Goal: Information Seeking & Learning: Learn about a topic

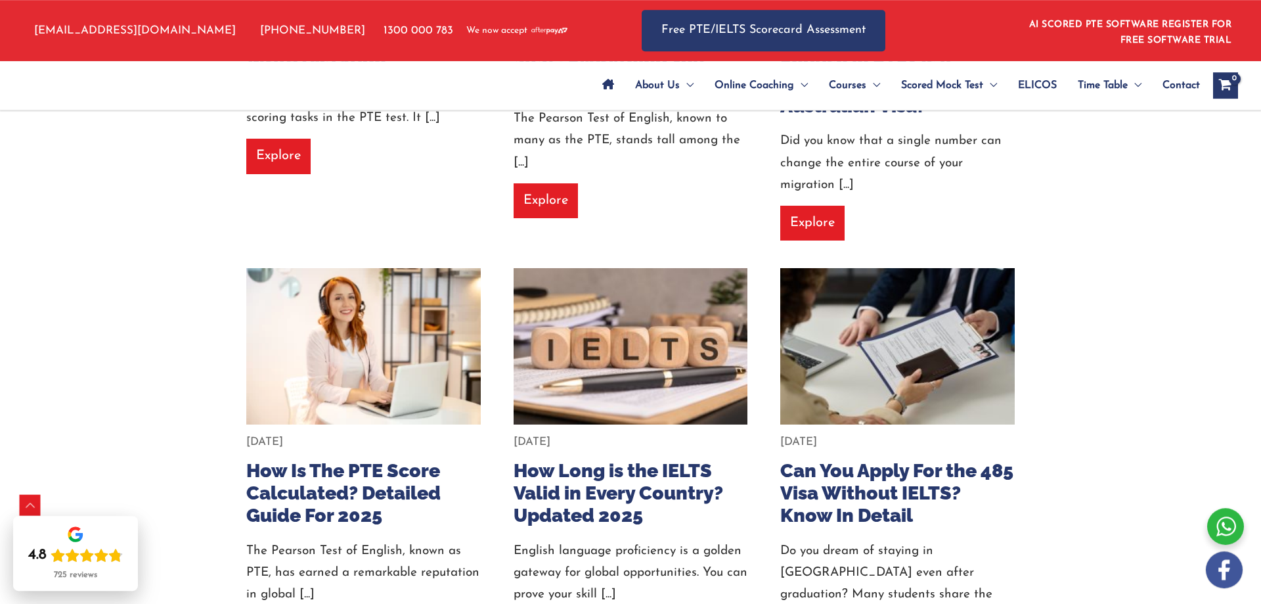
scroll to position [313, 0]
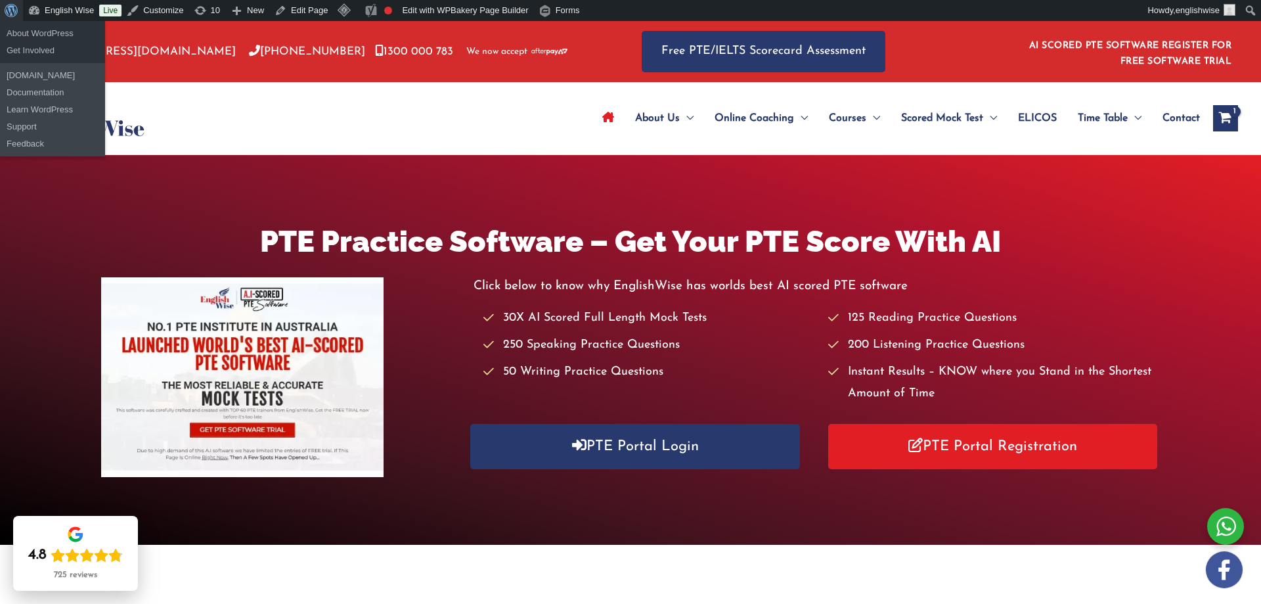
click at [0, 14] on link "About WordPress" at bounding box center [11, 10] width 23 height 21
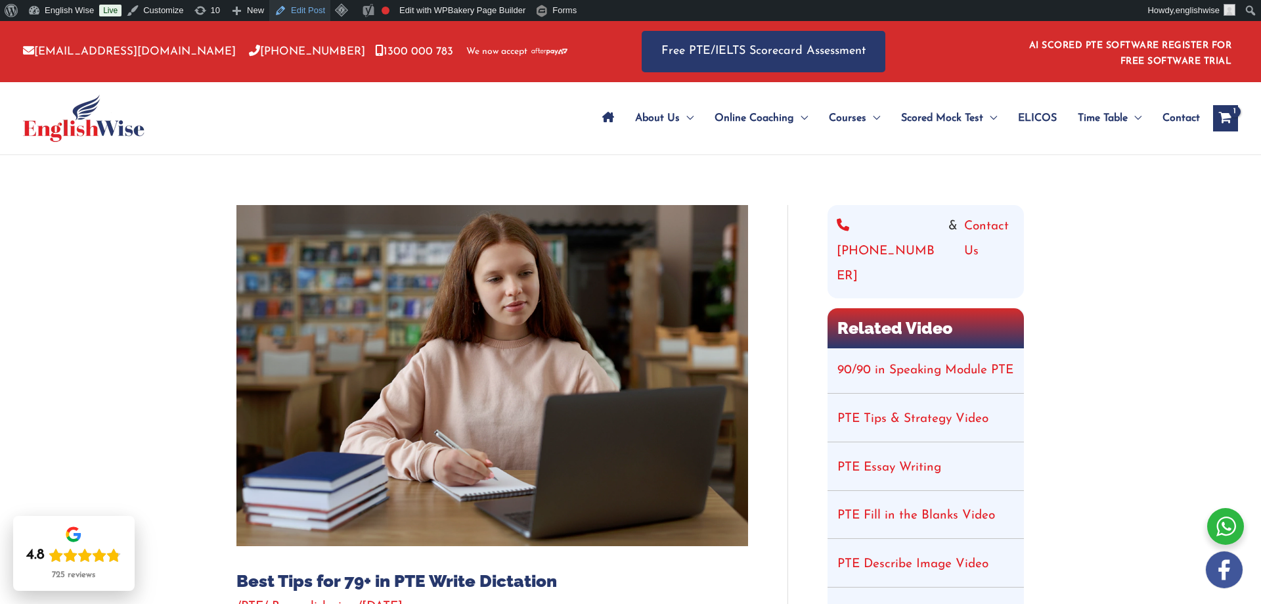
click at [297, 1] on link "Edit Post" at bounding box center [299, 10] width 61 height 21
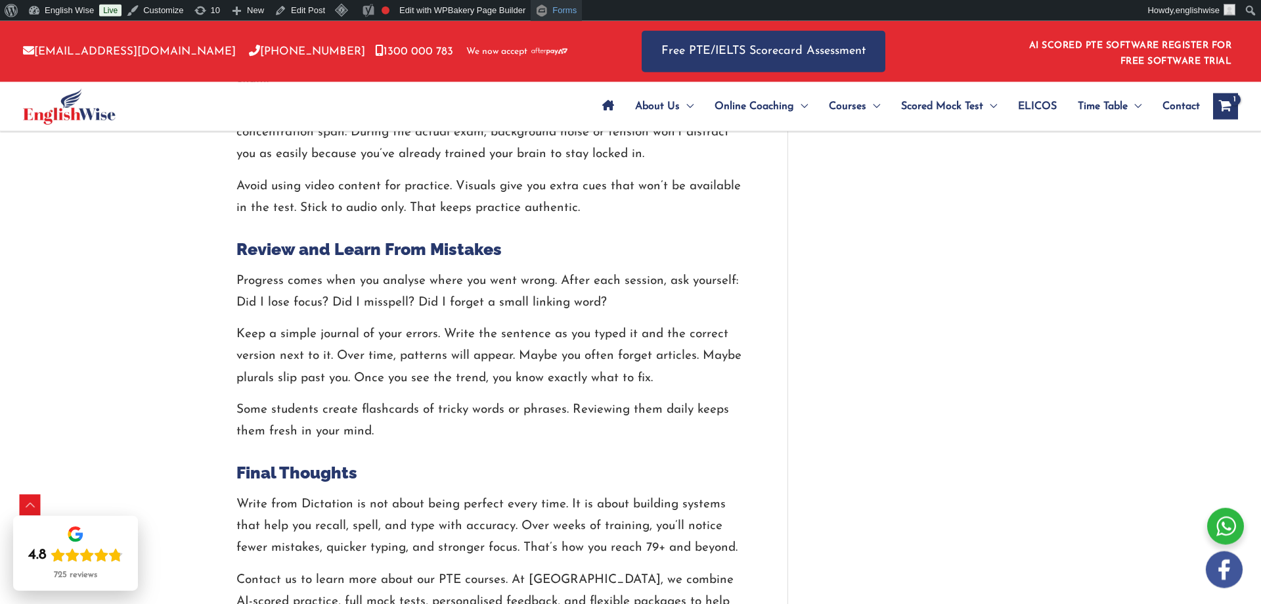
scroll to position [2604, 0]
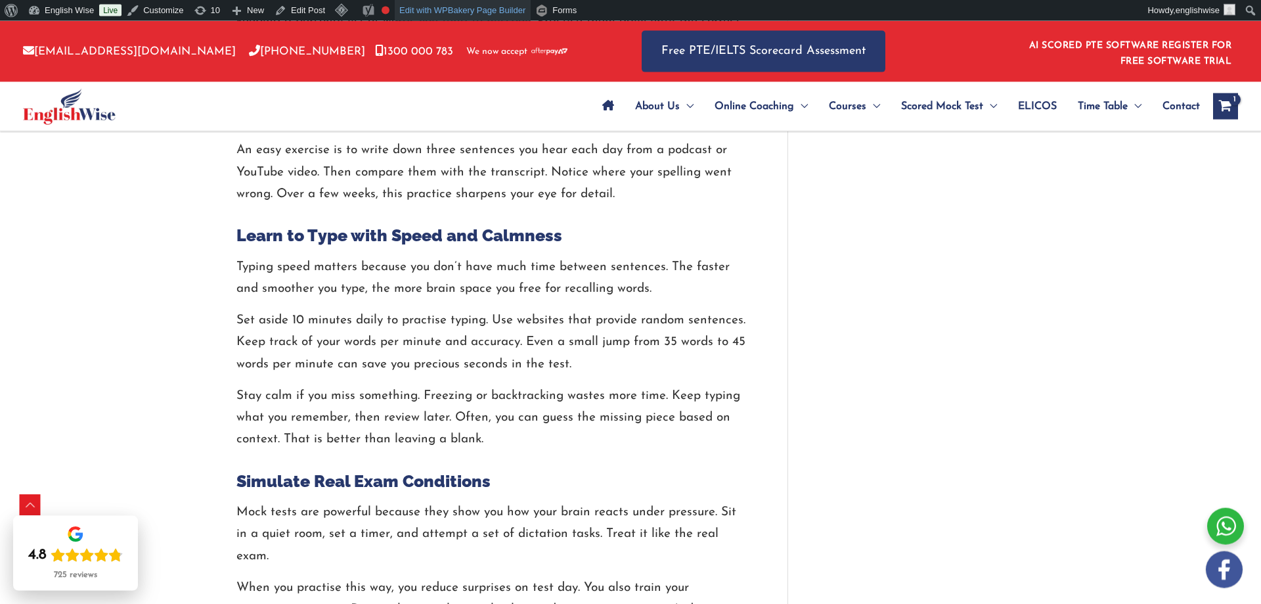
scroll to position [1876, 0]
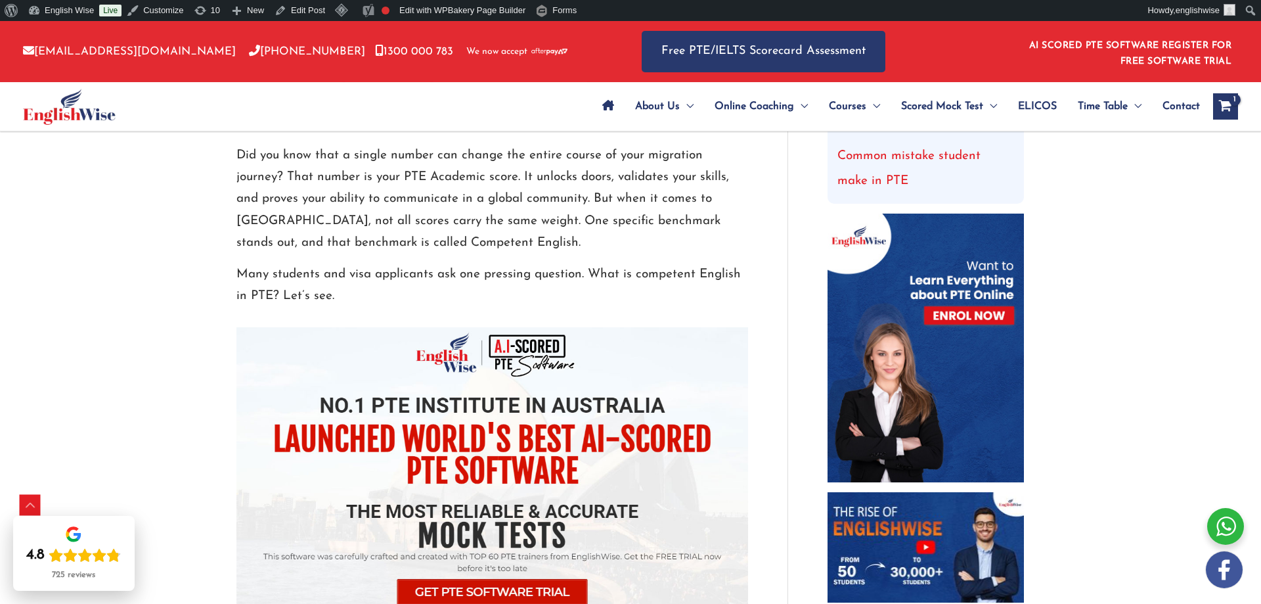
scroll to position [529, 0]
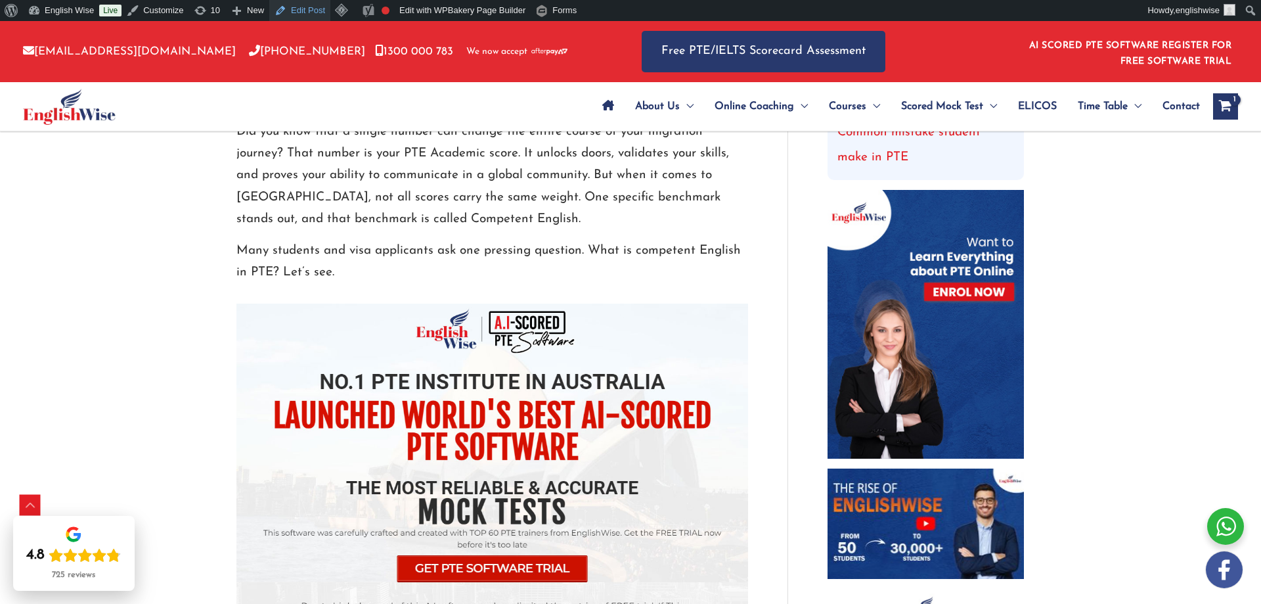
click at [299, 12] on link "Edit Post" at bounding box center [299, 10] width 61 height 21
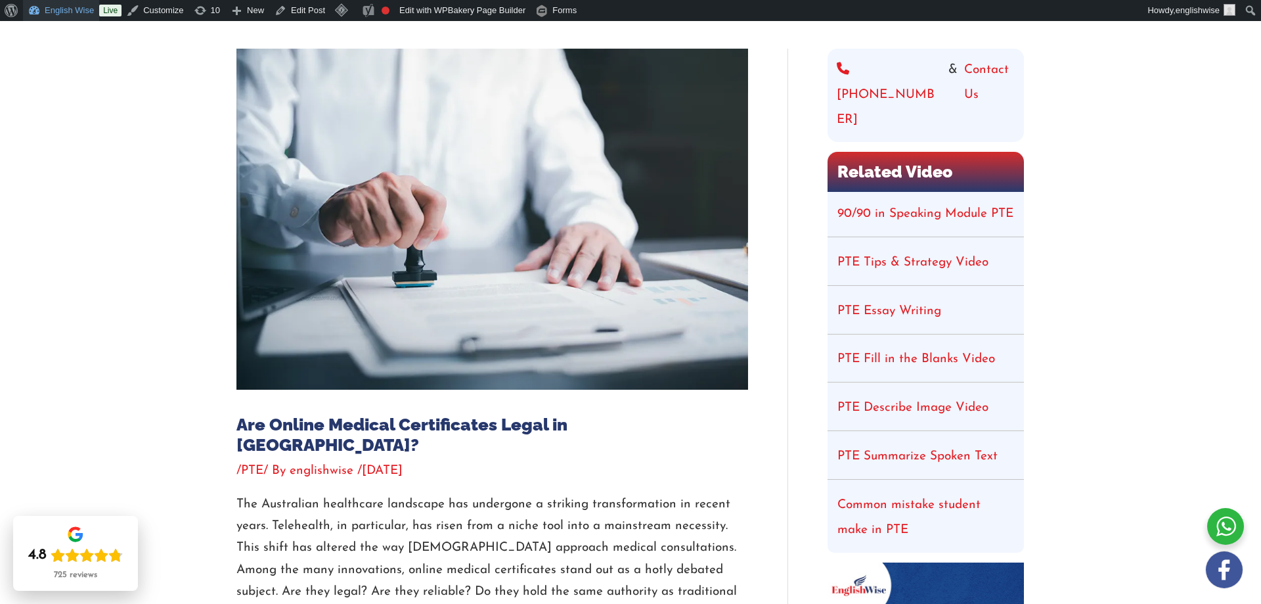
scroll to position [114, 0]
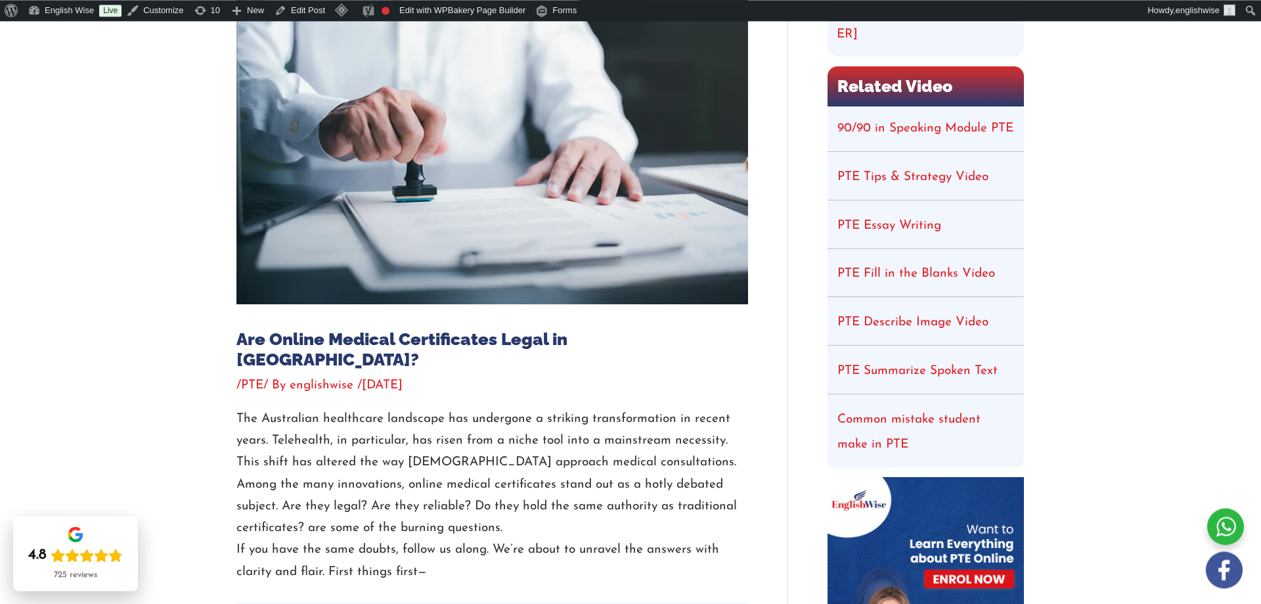
scroll to position [313, 0]
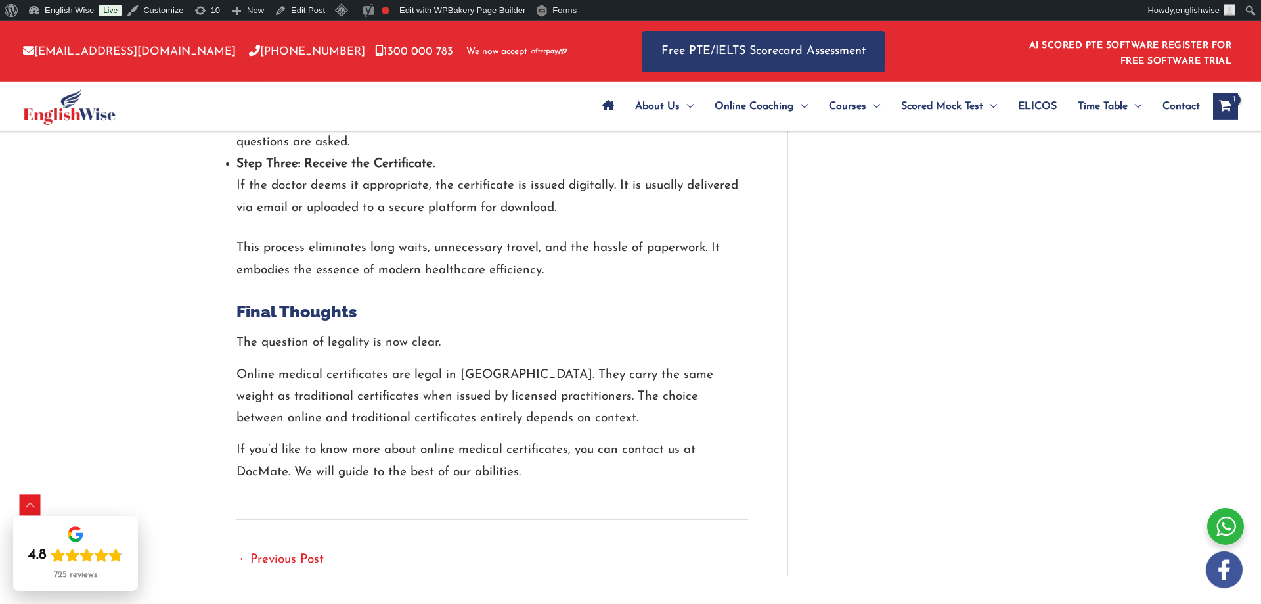
scroll to position [2970, 0]
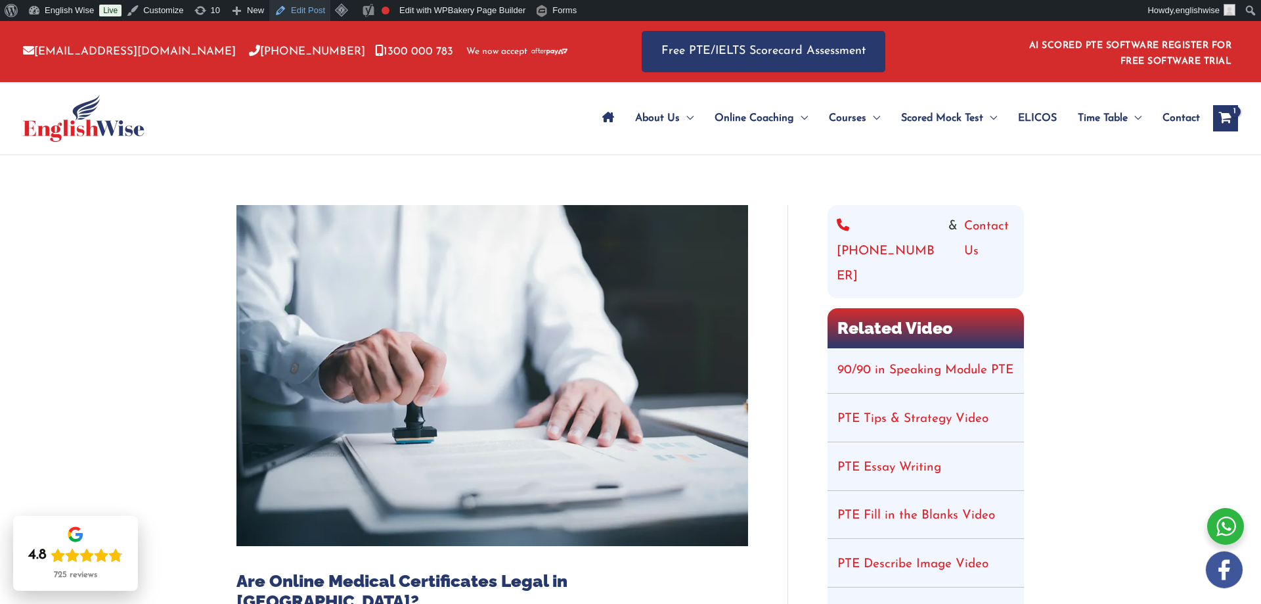
click at [311, 14] on link "Edit Post" at bounding box center [299, 10] width 61 height 21
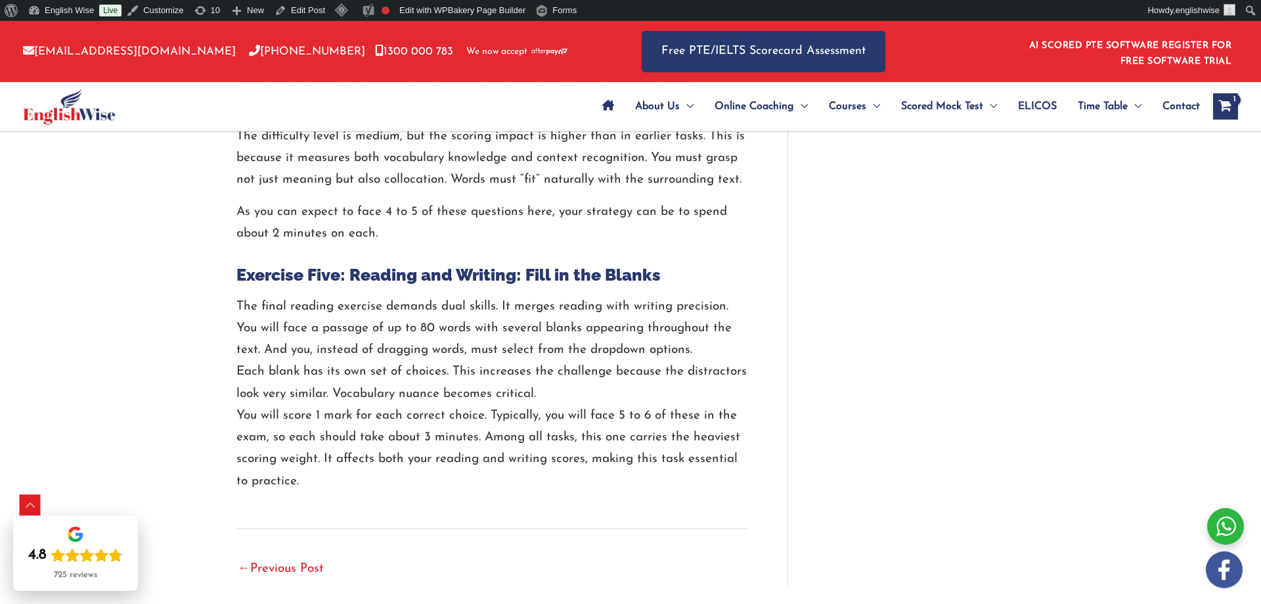
scroll to position [2501, 0]
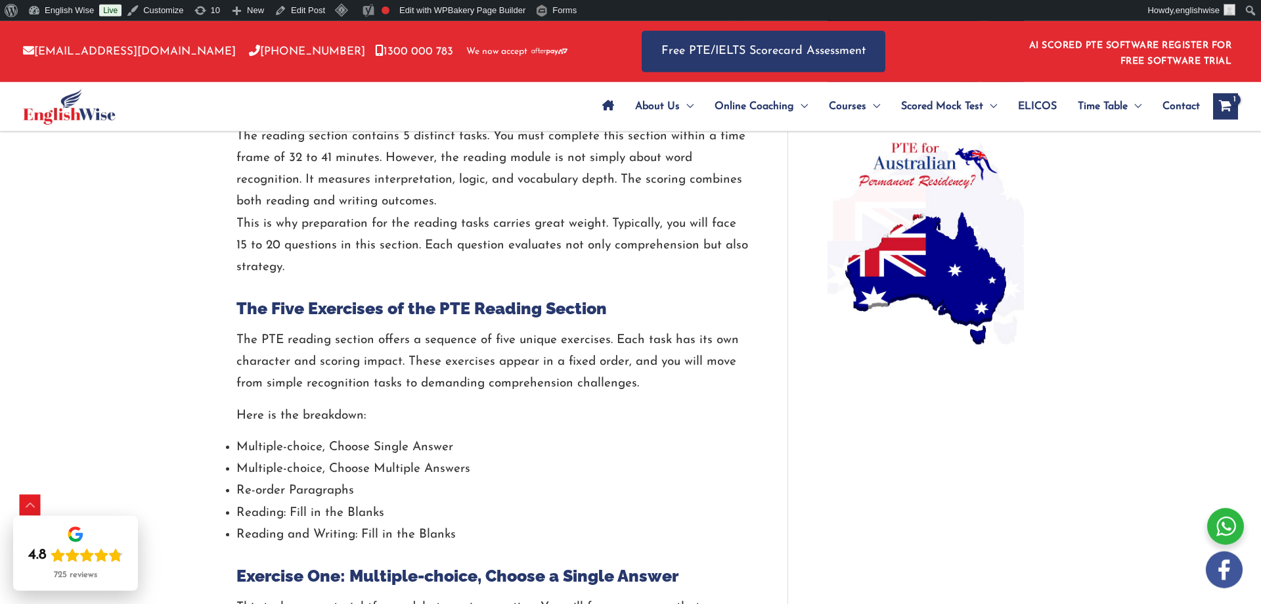
scroll to position [762, 0]
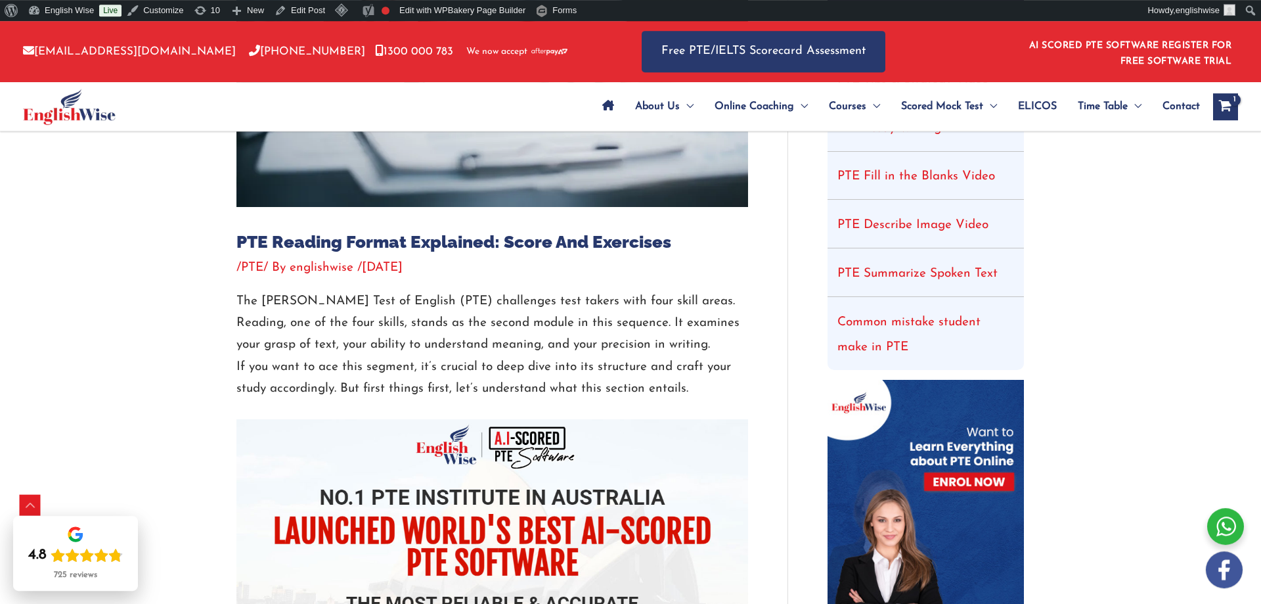
scroll to position [330, 0]
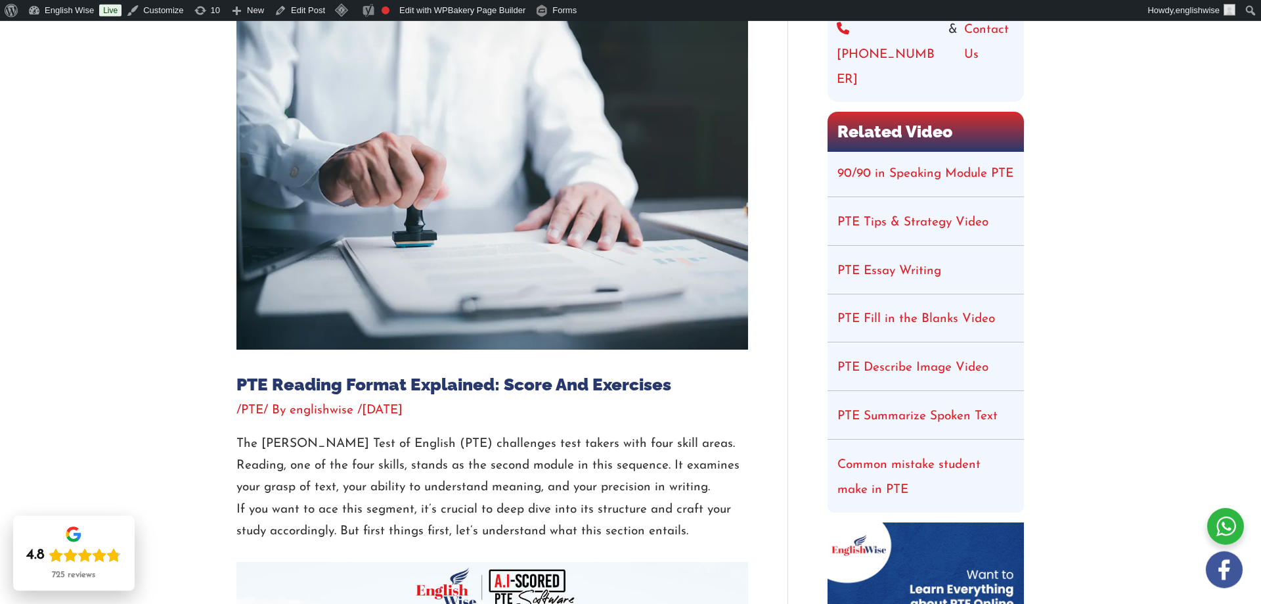
scroll to position [313, 0]
